Goal: Transaction & Acquisition: Purchase product/service

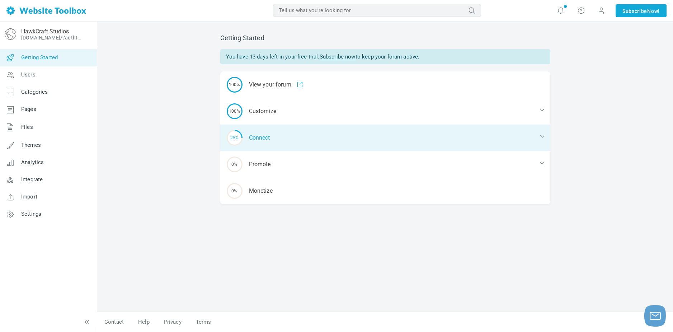
click at [302, 126] on div "25% Connect" at bounding box center [385, 137] width 330 height 27
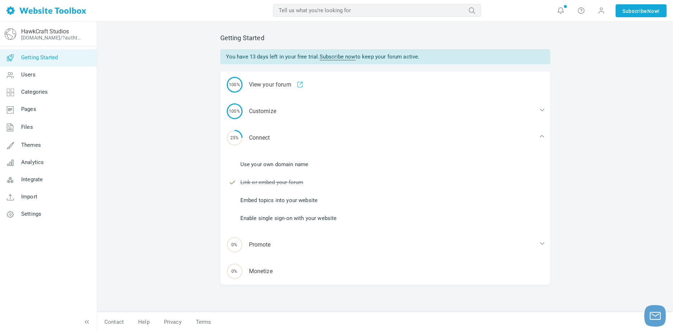
click at [297, 160] on li "Use your own domain name" at bounding box center [389, 164] width 321 height 11
click at [298, 164] on link "Use your own domain name" at bounding box center [274, 164] width 68 height 8
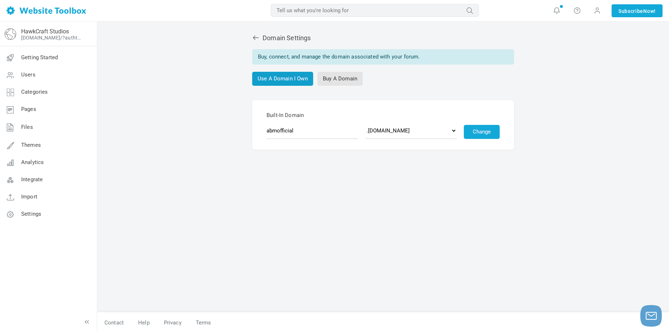
click at [293, 80] on link "Use A Domain I Own" at bounding box center [282, 79] width 61 height 14
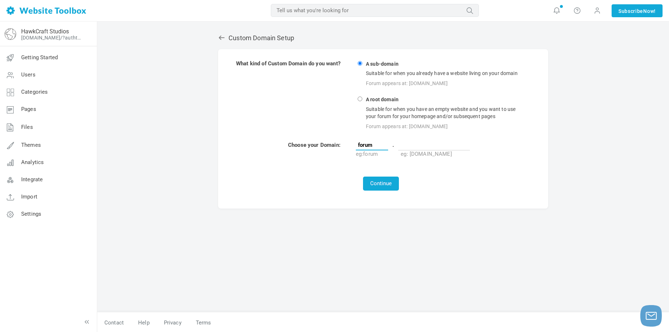
click at [379, 150] on input "forum" at bounding box center [372, 145] width 32 height 11
click at [380, 103] on strong "A root domain" at bounding box center [382, 99] width 35 height 7
click at [362, 101] on input "A root domain Suitable for when you have an empty website and you want to use y…" at bounding box center [360, 98] width 5 height 5
radio input "true"
type input "www"
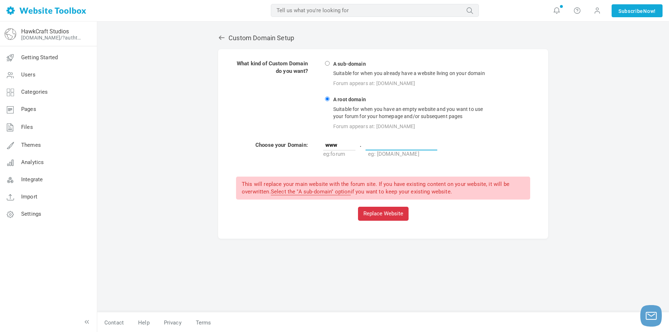
paste input "hawkcraftstudios.myshopify.com"
drag, startPoint x: 342, startPoint y: 144, endPoint x: 329, endPoint y: 150, distance: 14.3
click at [329, 150] on td "www . hawkcraftstudios.myshopify.com eg: forum eg: mysite.com" at bounding box center [427, 149] width 208 height 17
click at [410, 160] on td at bounding box center [383, 167] width 295 height 16
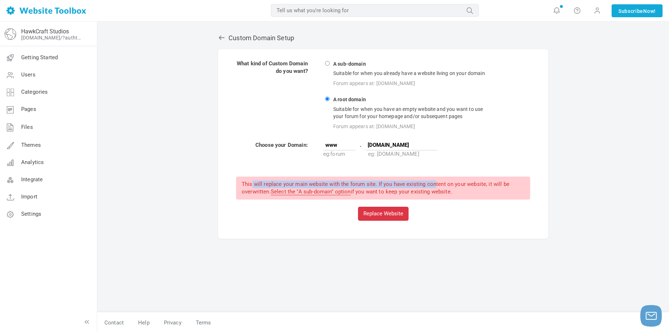
drag, startPoint x: 249, startPoint y: 182, endPoint x: 424, endPoint y: 183, distance: 175.4
click at [424, 183] on div "This will replace your main website with the forum site. If you have existing c…" at bounding box center [383, 187] width 294 height 23
click at [410, 144] on input "hawkcraftstudios.myshopify.com" at bounding box center [402, 145] width 72 height 11
drag, startPoint x: 402, startPoint y: 143, endPoint x: 491, endPoint y: 147, distance: 89.0
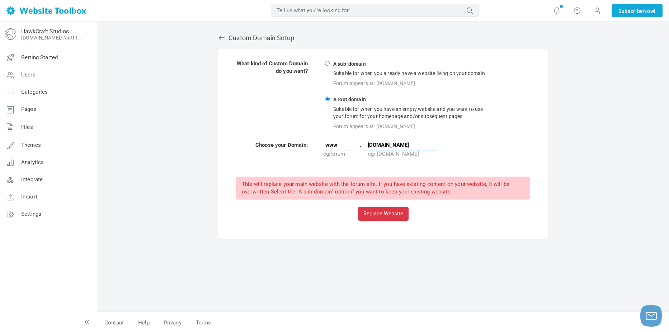
click at [491, 147] on td "www . hawkcraftstudios.myshopify.com eg: forum eg: mysite.com" at bounding box center [427, 149] width 208 height 17
type input "hawkcraftstudios.myshopify.com/forum"
click at [379, 213] on button "Replace Website" at bounding box center [383, 214] width 51 height 14
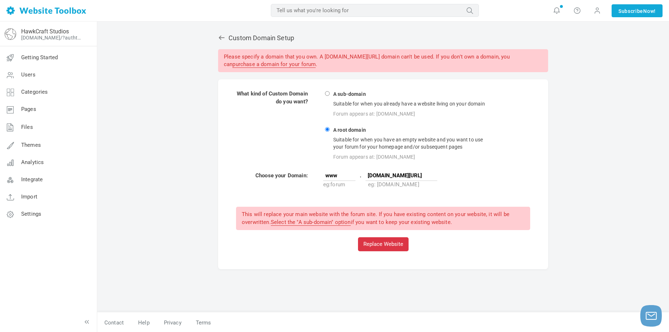
click at [334, 102] on div "Suitable for when you already have a website living on your domain" at bounding box center [412, 103] width 161 height 11
click at [330, 96] on input "A sub-domain Suitable for when you already have a website living on your domain…" at bounding box center [327, 93] width 5 height 5
radio input "true"
type input "forum"
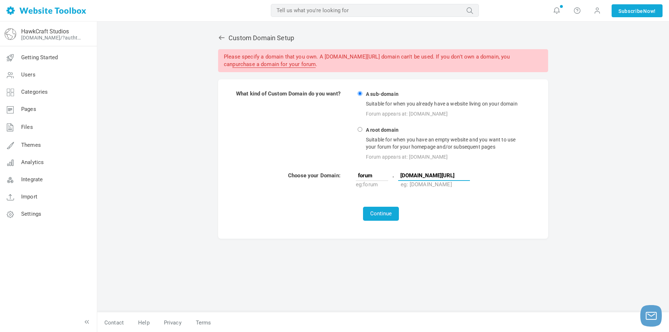
click at [442, 173] on input "hawkcraftstudios.myshopify.com/forum" at bounding box center [434, 175] width 72 height 11
paste input "text"
type input "[DOMAIN_NAME]"
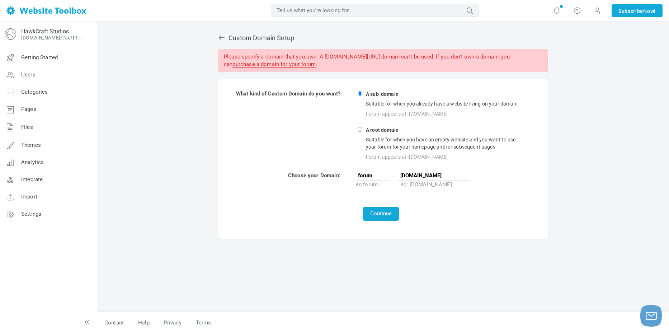
click at [411, 244] on div "Custom Domain Setup Please specify a domain that you own. A hawkcraftstudios.my…" at bounding box center [383, 169] width 341 height 285
click at [381, 211] on button "Continue" at bounding box center [381, 214] width 36 height 14
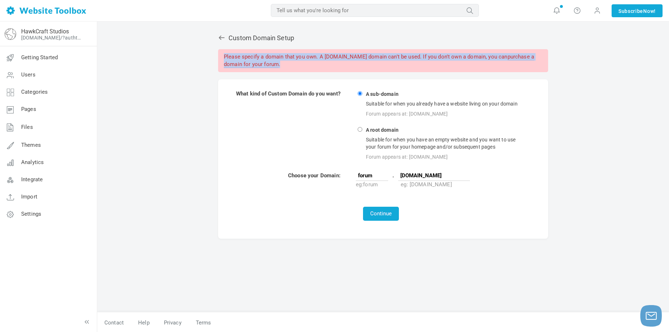
drag, startPoint x: 224, startPoint y: 57, endPoint x: 346, endPoint y: 62, distance: 122.4
click at [346, 62] on div "Please specify a domain that you own. A [DOMAIN_NAME] domain can't be used. If …" at bounding box center [383, 60] width 330 height 23
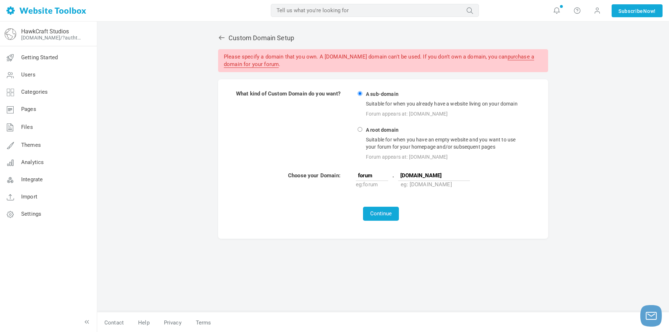
click at [274, 100] on td "What kind of Custom Domain do you want?" at bounding box center [295, 126] width 119 height 72
click at [298, 62] on link "purchase a domain for your forum" at bounding box center [379, 60] width 310 height 14
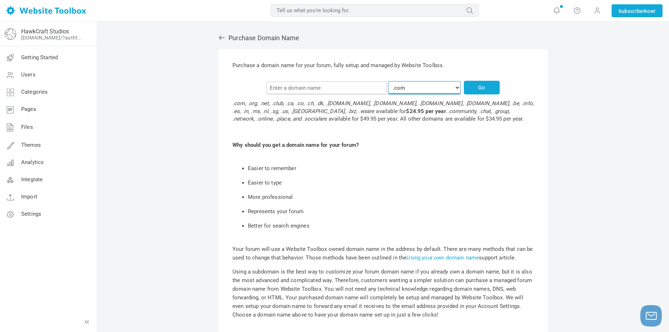
click at [421, 88] on select ".com .org .net .chat .club .community .group .network .place .social .ca .co .[…" at bounding box center [424, 87] width 72 height 13
select select ".net"
click at [393, 81] on select ".com .org .net .chat .club .community .group .network .place .social .ca .co .[…" at bounding box center [424, 87] width 72 height 13
click at [360, 88] on input "text" at bounding box center [327, 87] width 120 height 13
type input "hawkcraftstudios"
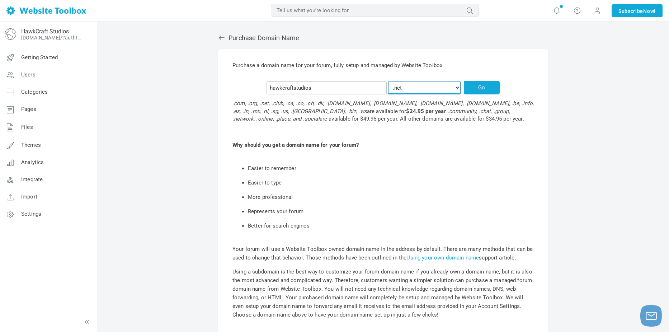
click at [405, 89] on select ".com .org .net .chat .club .community .group .network .place .social .ca .co .c…" at bounding box center [424, 87] width 72 height 13
click at [465, 89] on button "Go" at bounding box center [482, 88] width 36 height 14
click at [412, 88] on select ".com .org .net .chat .club .community .group .network .place .social .ca .co .c…" at bounding box center [424, 87] width 72 height 13
select select ".com"
click at [393, 81] on select ".com .org .net .chat .club .community .group .network .place .social .ca .co .c…" at bounding box center [424, 87] width 72 height 13
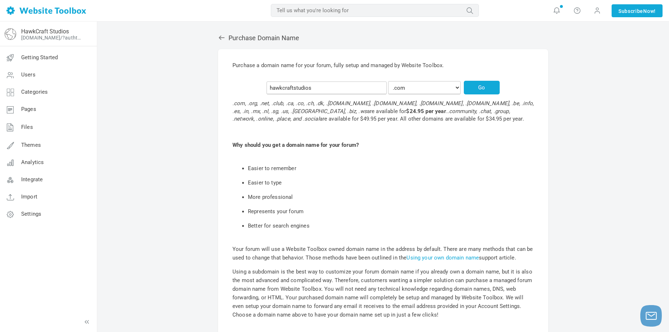
click at [392, 146] on p "Why should you get a domain name for your forum?" at bounding box center [382, 145] width 301 height 8
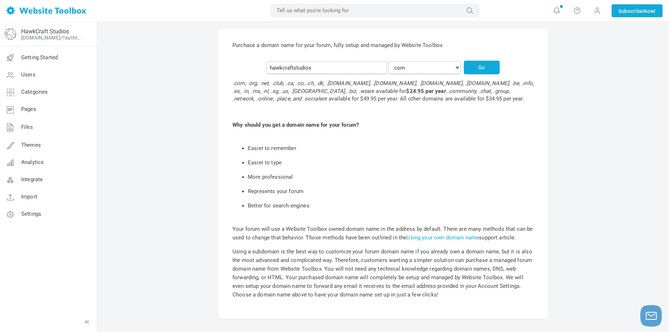
scroll to position [17, 0]
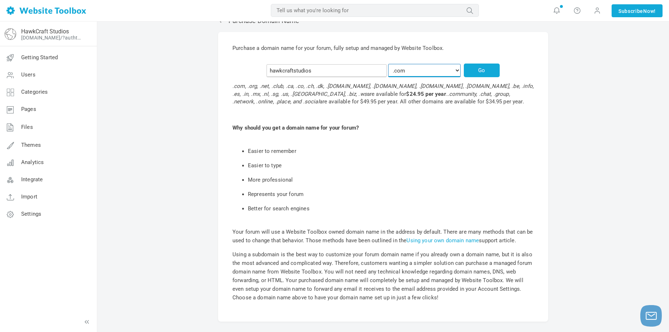
click at [437, 70] on select ".com .org .net .chat .club .community .group .network .place .social .ca .co .c…" at bounding box center [424, 70] width 72 height 13
click at [436, 71] on select ".com .org .net .chat .club .community .group .network .place .social .ca .co .c…" at bounding box center [424, 70] width 72 height 13
click at [469, 70] on button "Go" at bounding box center [482, 70] width 36 height 14
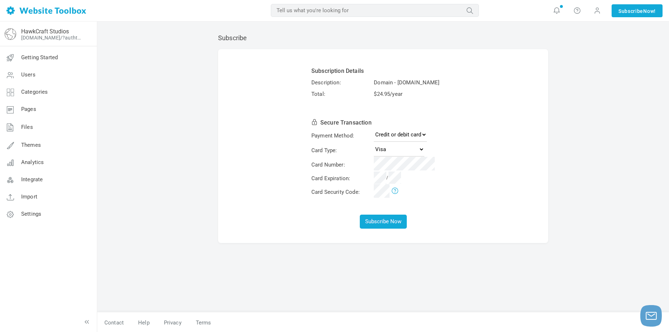
click at [551, 29] on div "Subscribe Subscription Details Description: Domain - [DOMAIN_NAME] Total: $ 24.…" at bounding box center [383, 169] width 341 height 285
click at [50, 12] on img at bounding box center [46, 10] width 80 height 8
